Goal: Complete application form

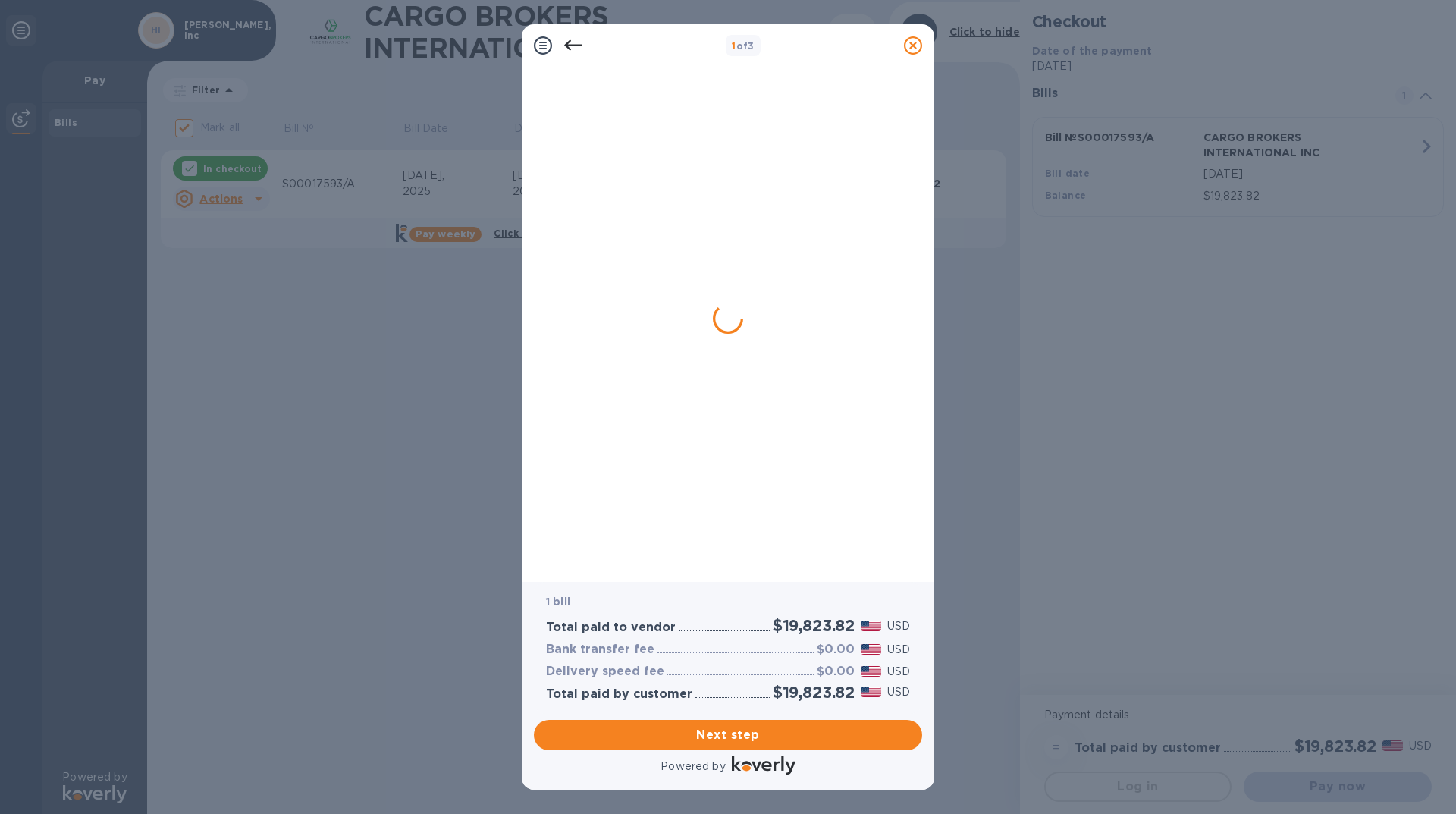
checkbox input "false"
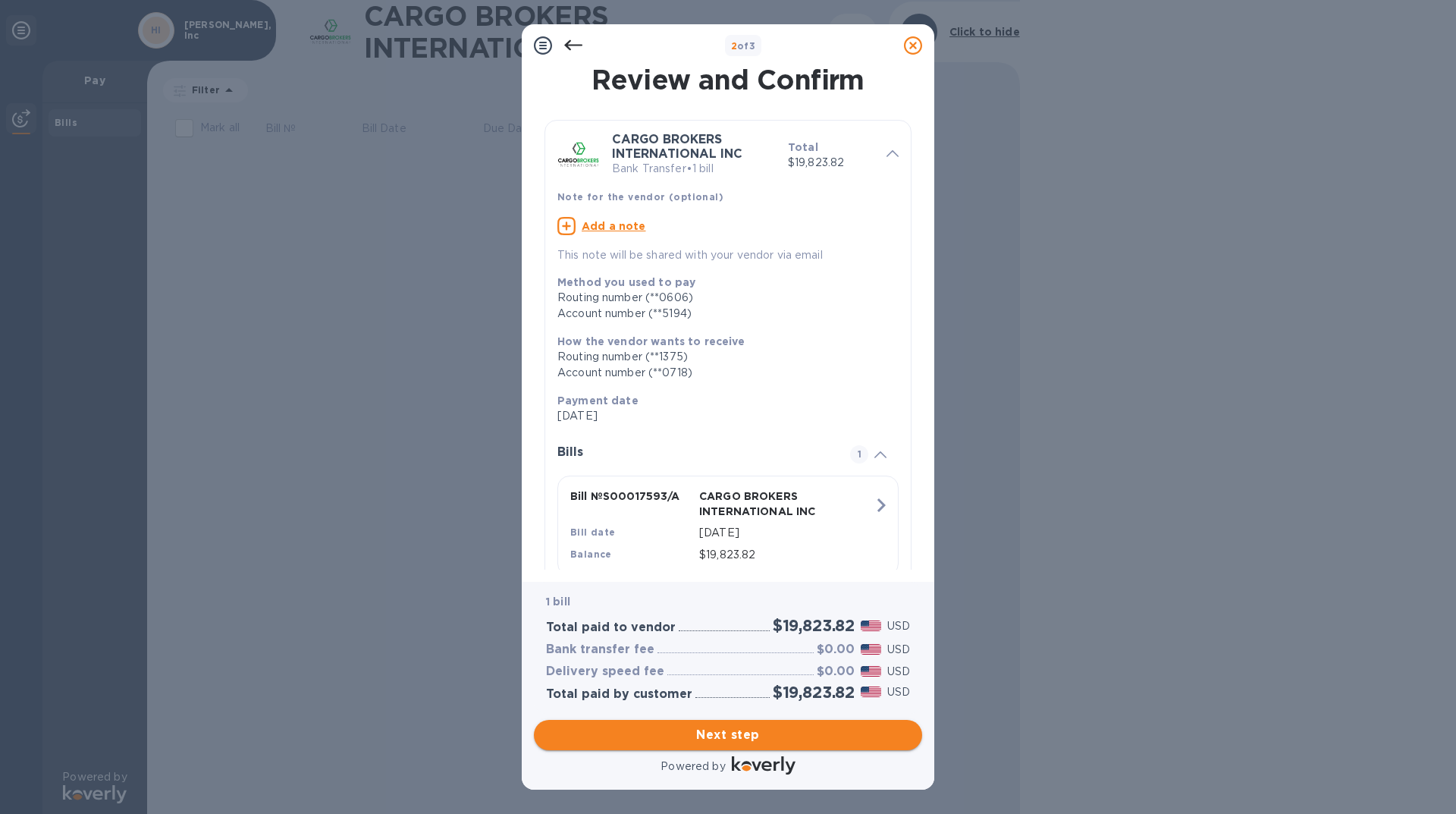
click at [769, 734] on span "Next step" at bounding box center [728, 734] width 364 height 18
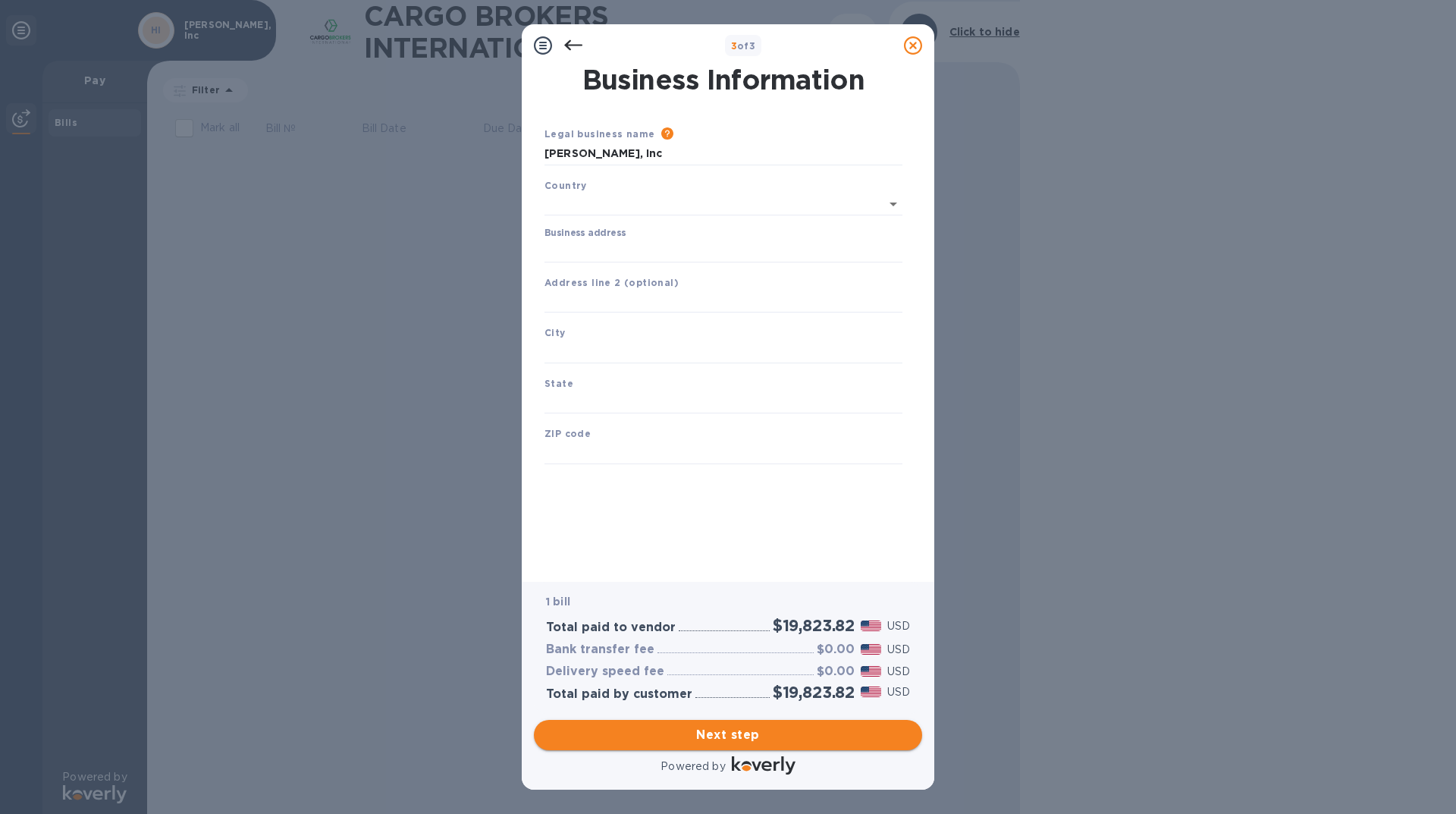
type input "[GEOGRAPHIC_DATA]"
click at [690, 250] on input "Business address" at bounding box center [724, 247] width 358 height 22
type input "[STREET_ADDRESS]"
click at [642, 339] on input "text" at bounding box center [724, 348] width 358 height 22
type input "[GEOGRAPHIC_DATA]"
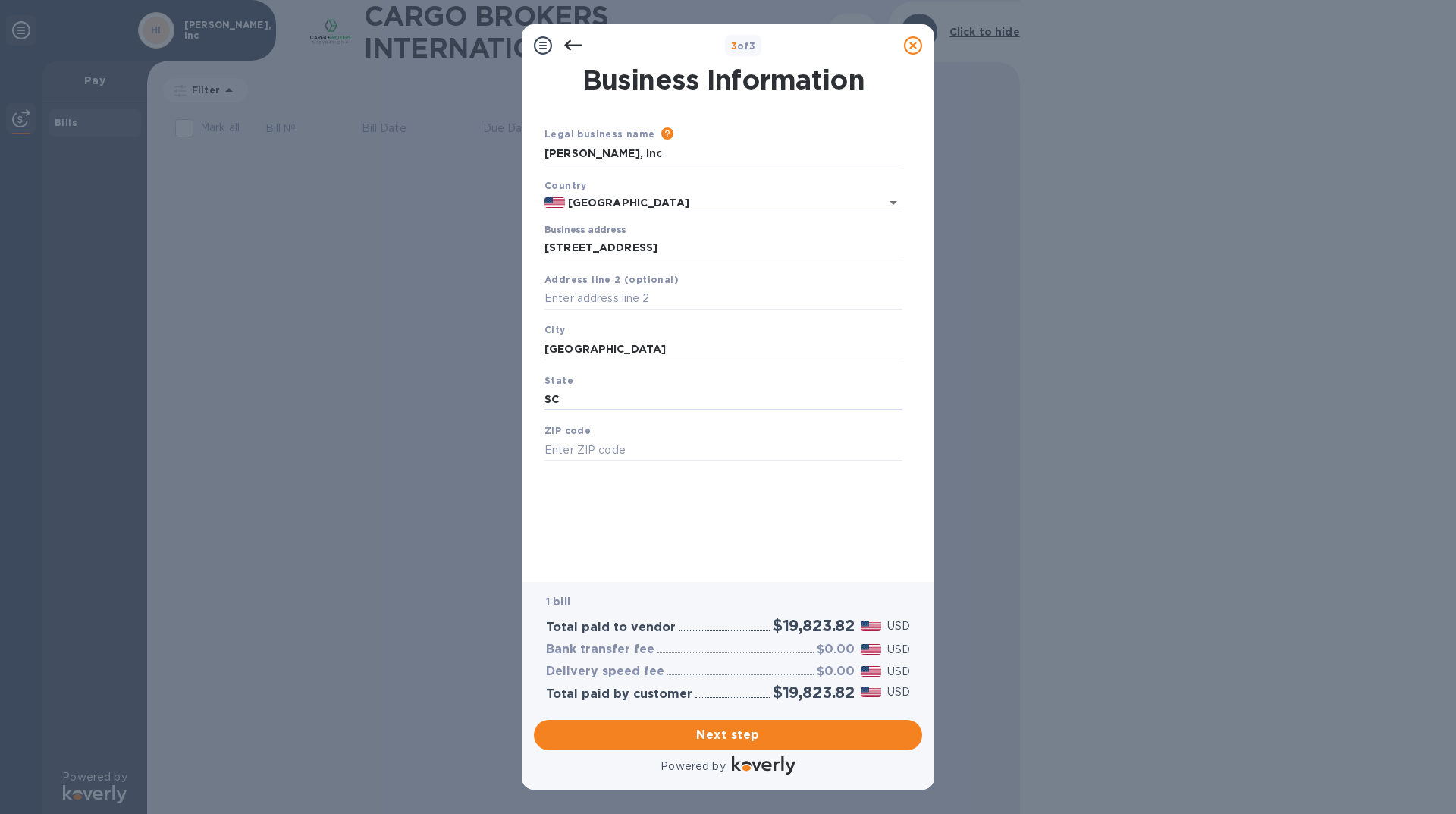
type input "SC"
type input "29072"
click at [761, 740] on span "Next step" at bounding box center [728, 734] width 364 height 18
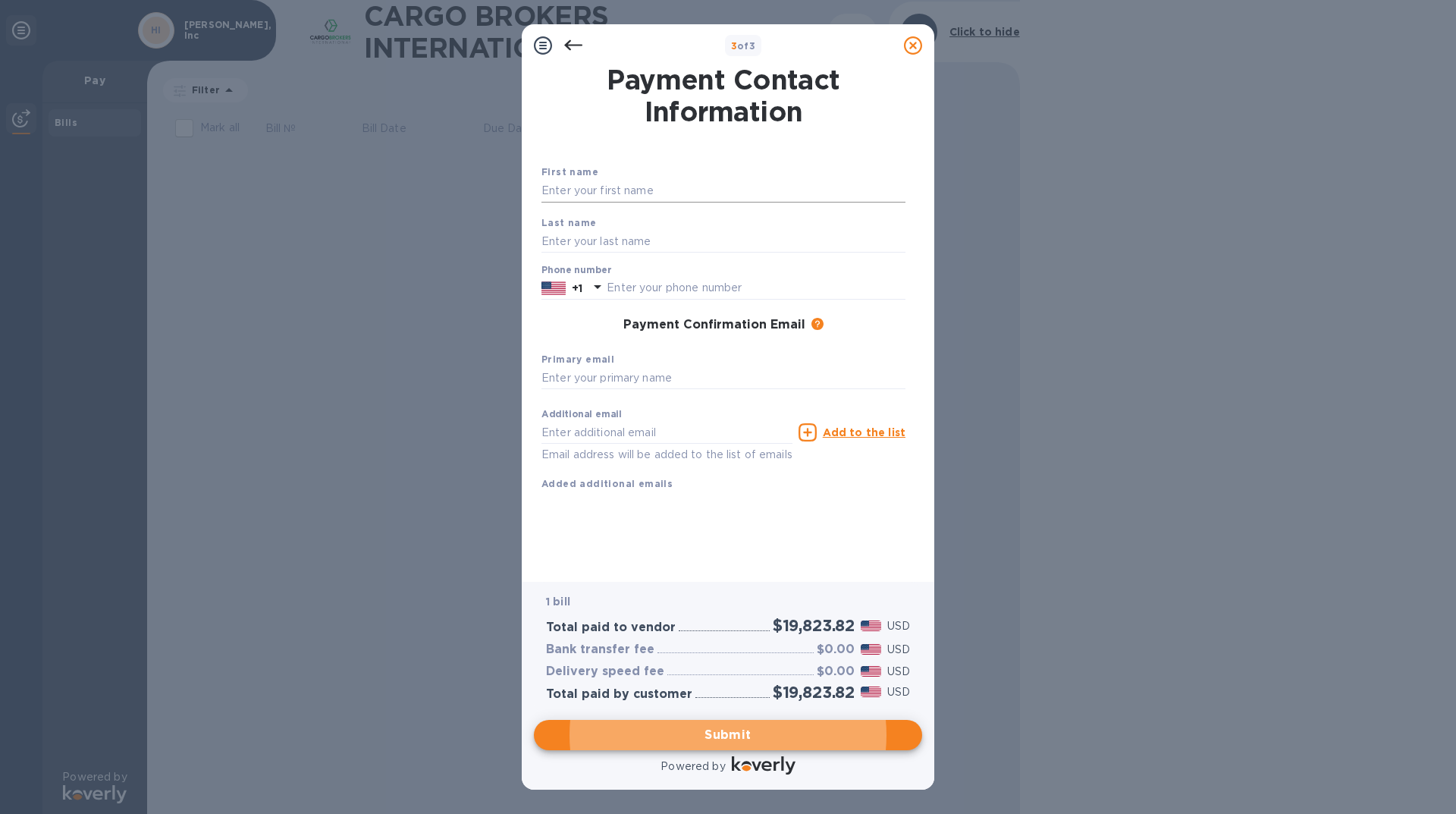
click at [655, 194] on input "text" at bounding box center [724, 191] width 364 height 22
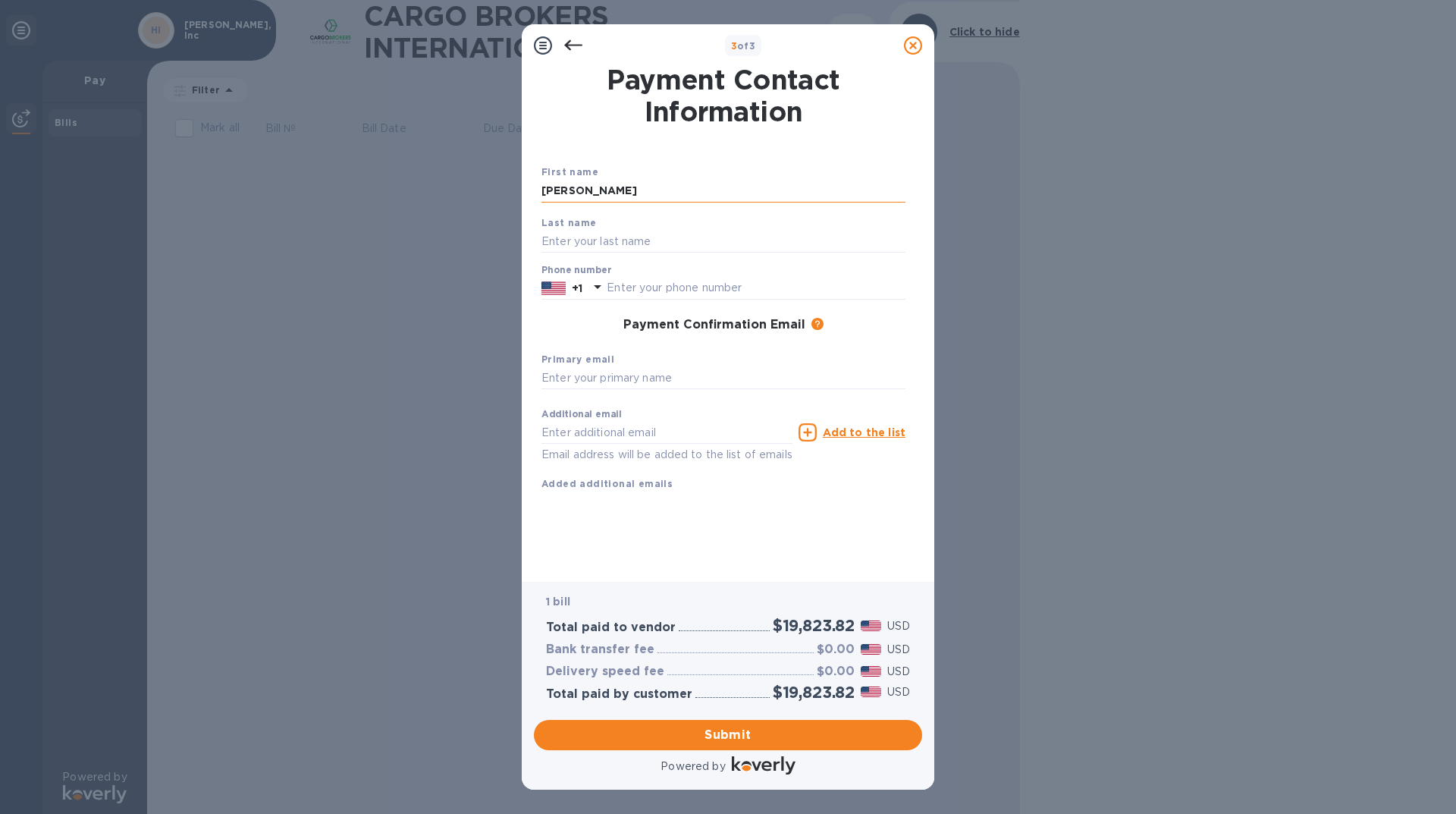
type input "[PERSON_NAME]"
type input "8037609090"
type input "[PERSON_NAME][EMAIL_ADDRESS][PERSON_NAME][DOMAIN_NAME]"
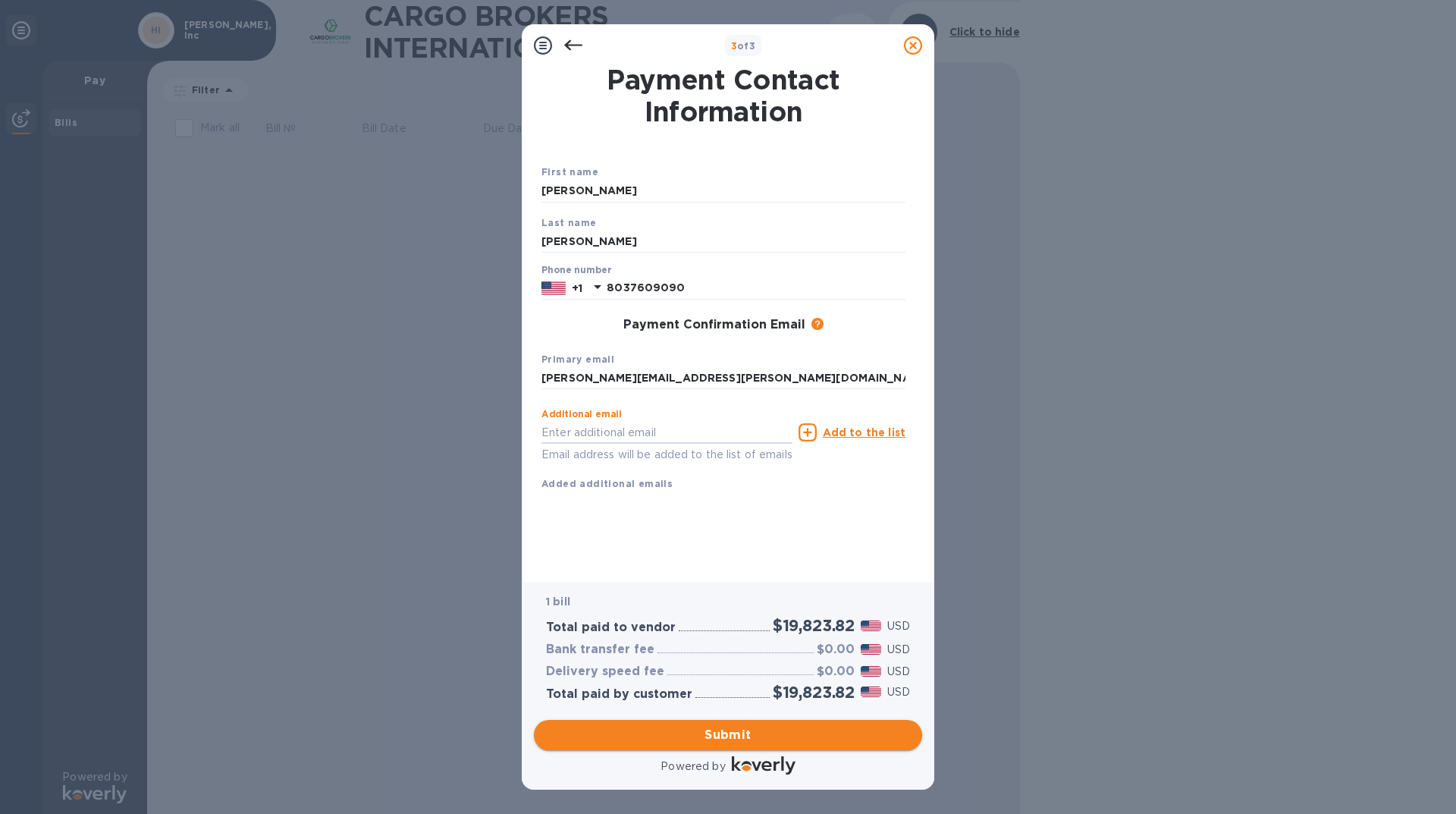
click at [783, 732] on span "Submit" at bounding box center [728, 734] width 364 height 18
